Goal: Transaction & Acquisition: Register for event/course

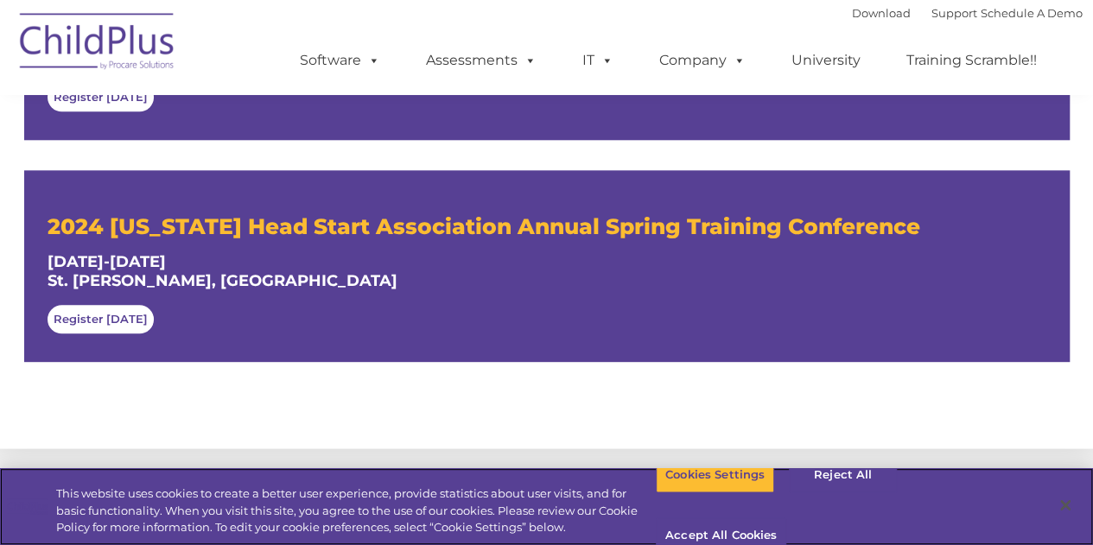
scroll to position [876, 0]
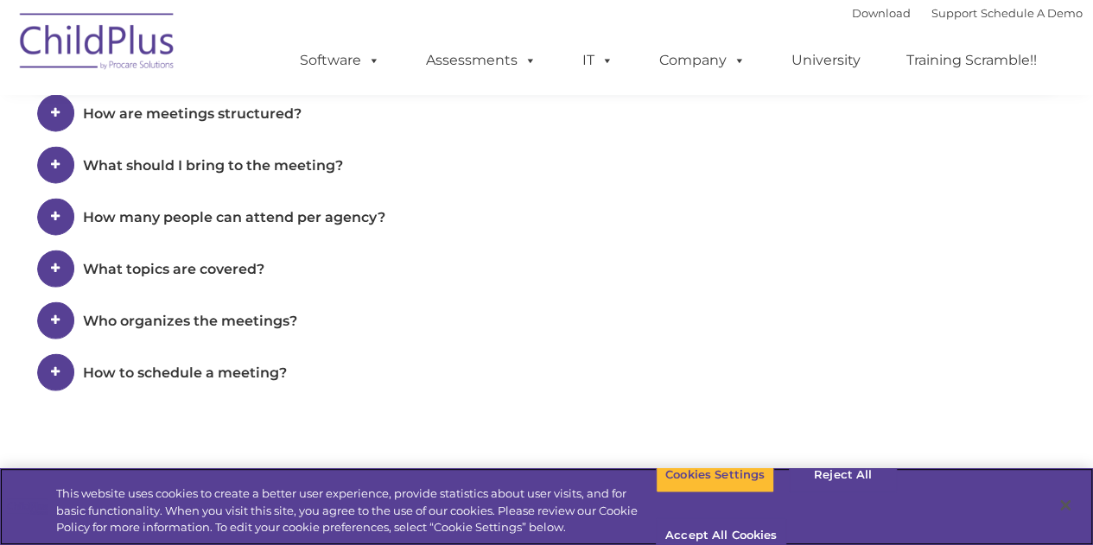
scroll to position [1119, 0]
